Goal: Find specific page/section: Find specific page/section

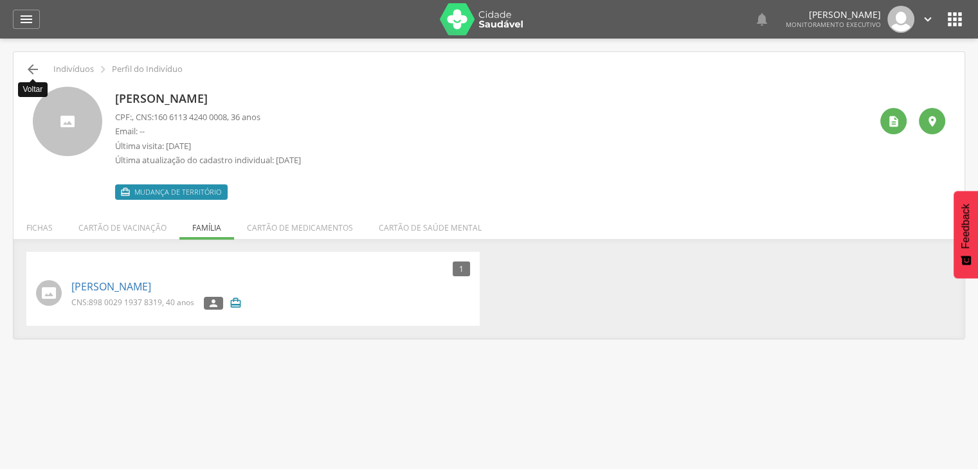
click at [28, 68] on icon "" at bounding box center [32, 69] width 15 height 15
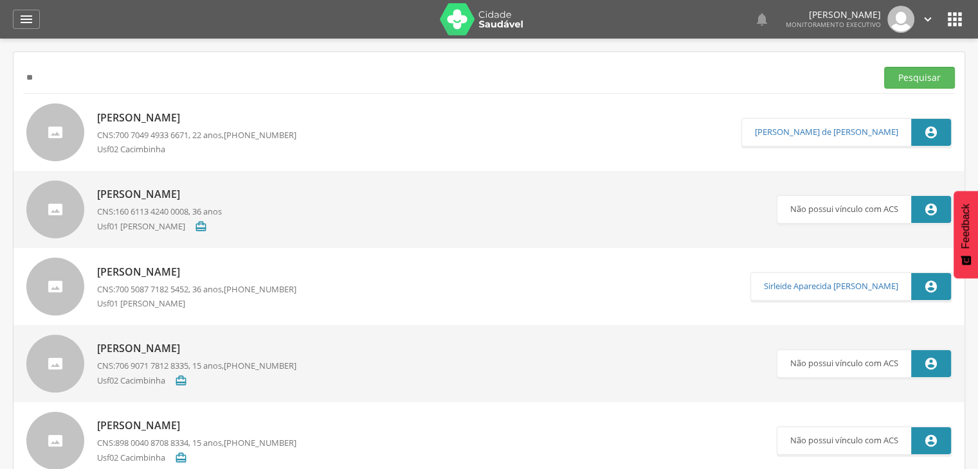
type input "*"
click at [884, 67] on button "Pesquisar" at bounding box center [919, 78] width 71 height 22
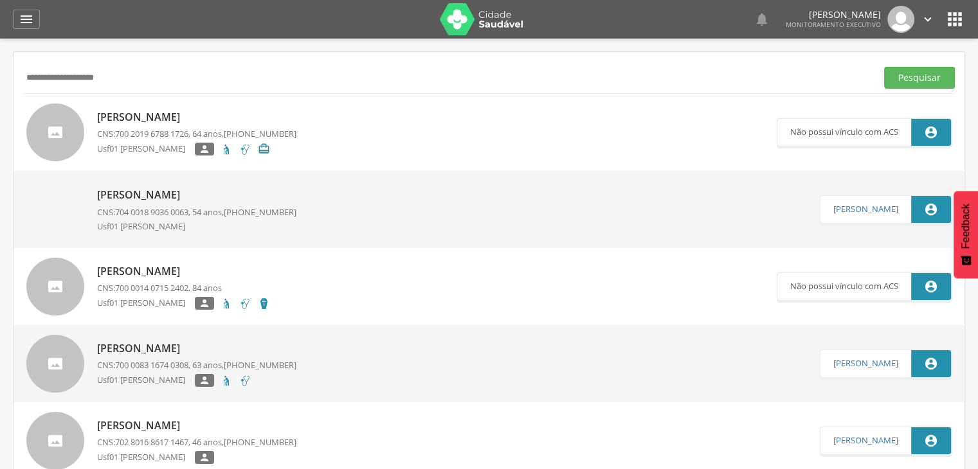
type input "**********"
click at [884, 67] on button "Pesquisar" at bounding box center [919, 78] width 71 height 22
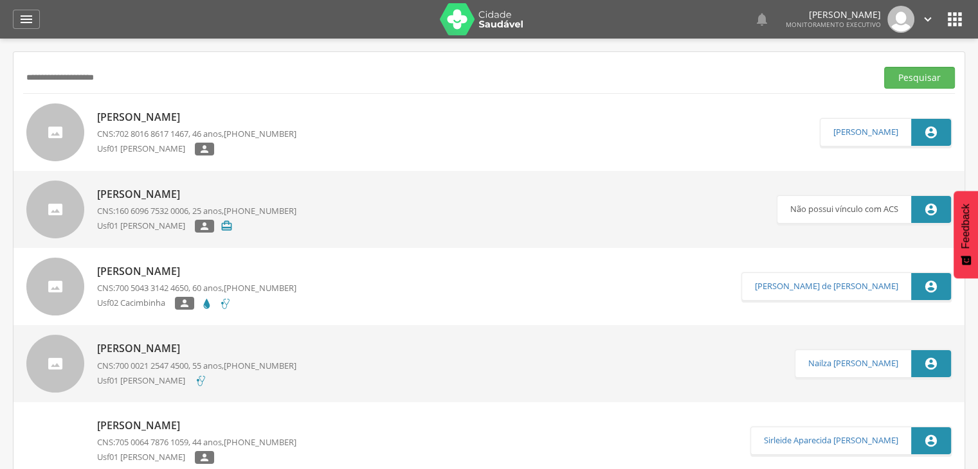
click at [199, 156] on div "Usf01 [PERSON_NAME] " at bounding box center [196, 151] width 199 height 16
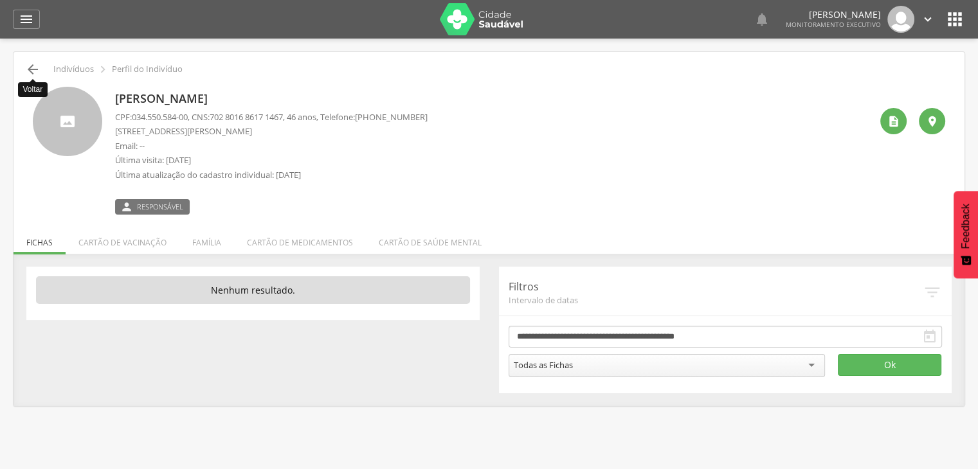
click at [31, 68] on icon "" at bounding box center [32, 69] width 15 height 15
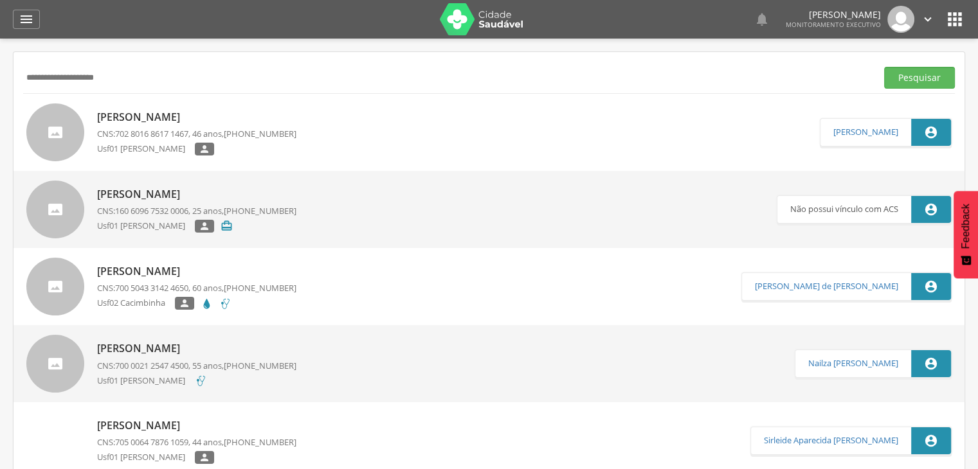
click at [180, 271] on p "[PERSON_NAME]" at bounding box center [196, 271] width 199 height 15
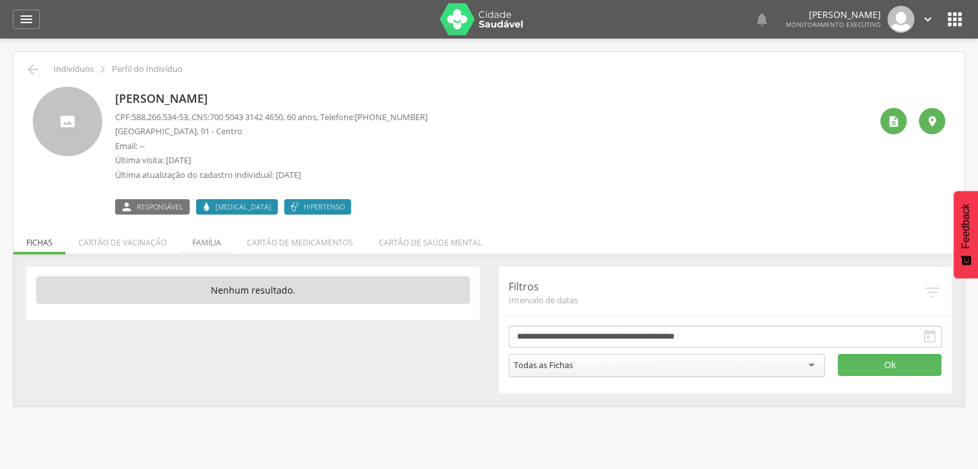
click at [190, 225] on li "Família" at bounding box center [206, 239] width 55 height 30
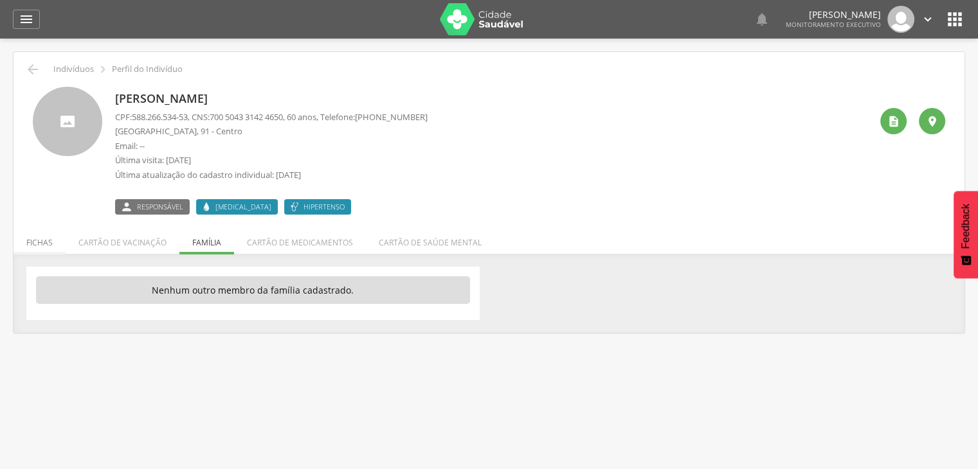
click at [42, 242] on li "Fichas" at bounding box center [40, 239] width 52 height 30
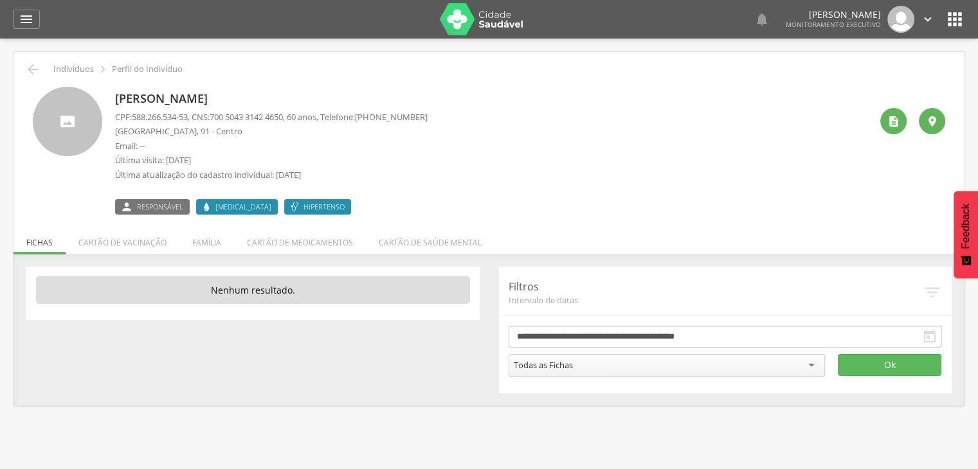
click at [224, 254] on div "0 Nenhum outro membro da família cadastrado. Cartão de vacina Vacinas atualizad…" at bounding box center [489, 330] width 951 height 152
click at [217, 249] on li "Família" at bounding box center [206, 239] width 55 height 30
